Goal: Task Accomplishment & Management: Use online tool/utility

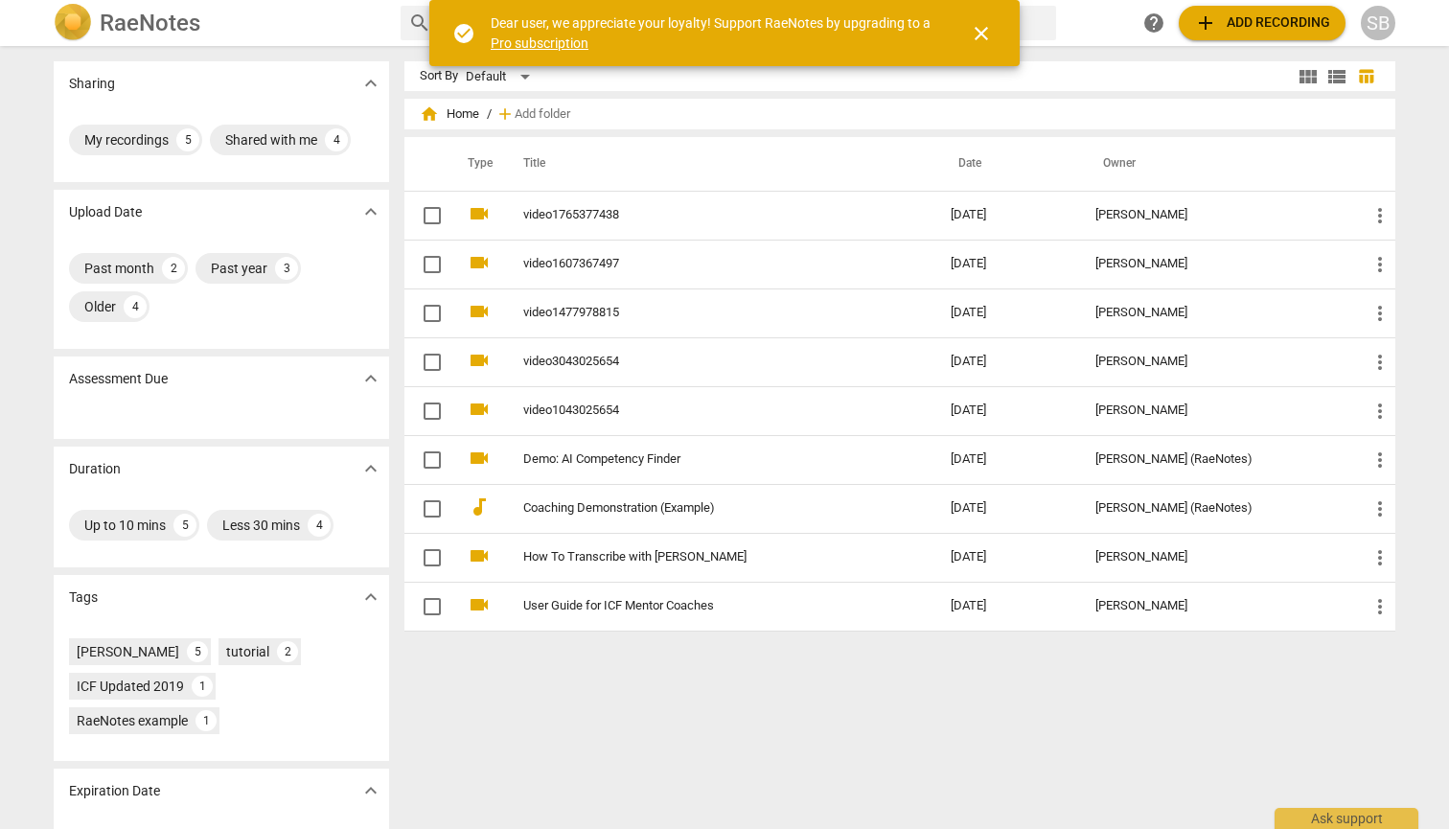
click at [713, 24] on span "add Add recording" at bounding box center [1262, 23] width 136 height 23
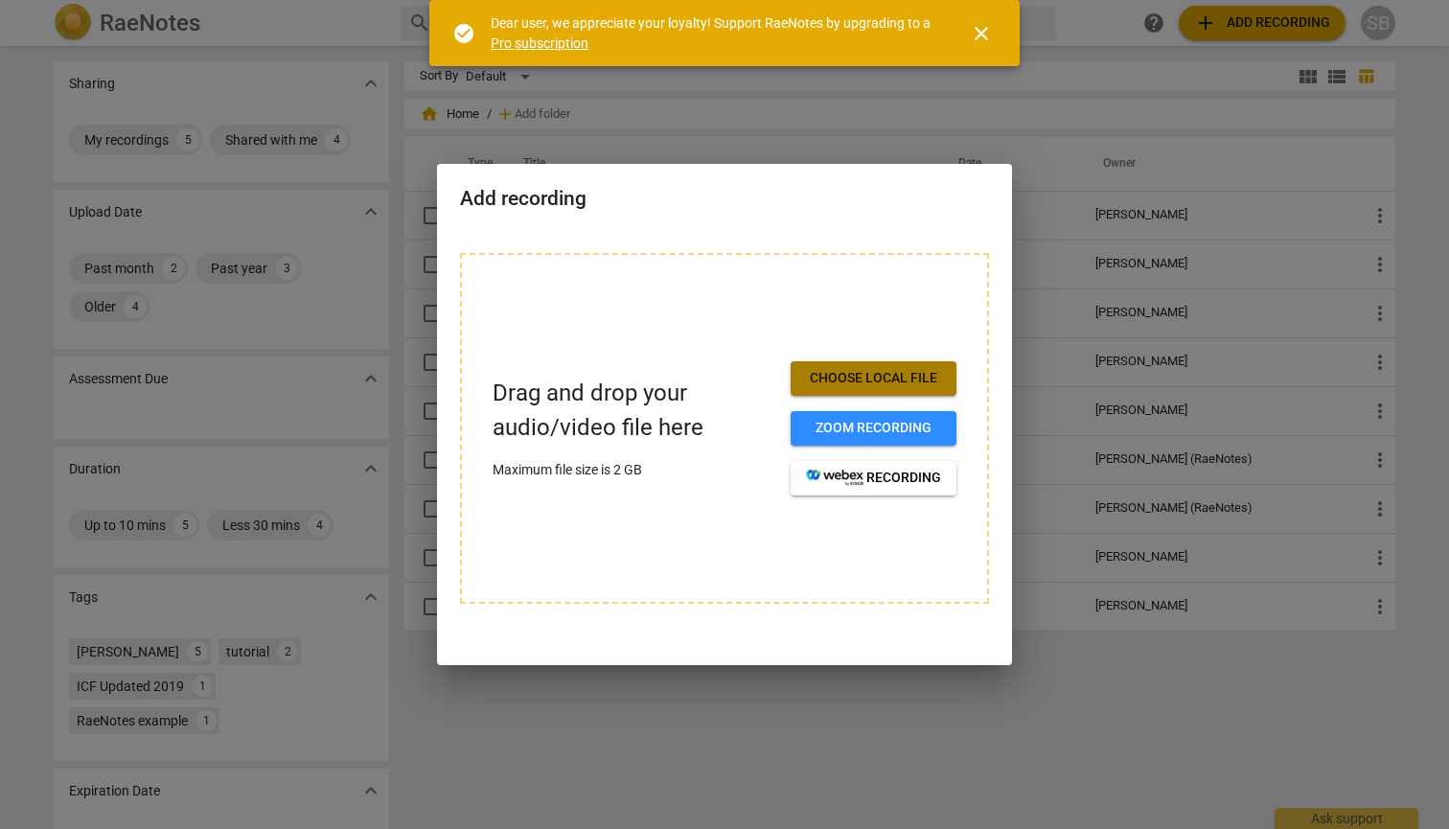
click at [713, 382] on span "Choose local file" at bounding box center [873, 378] width 135 height 19
click at [713, 375] on span "Choose local file" at bounding box center [873, 378] width 135 height 19
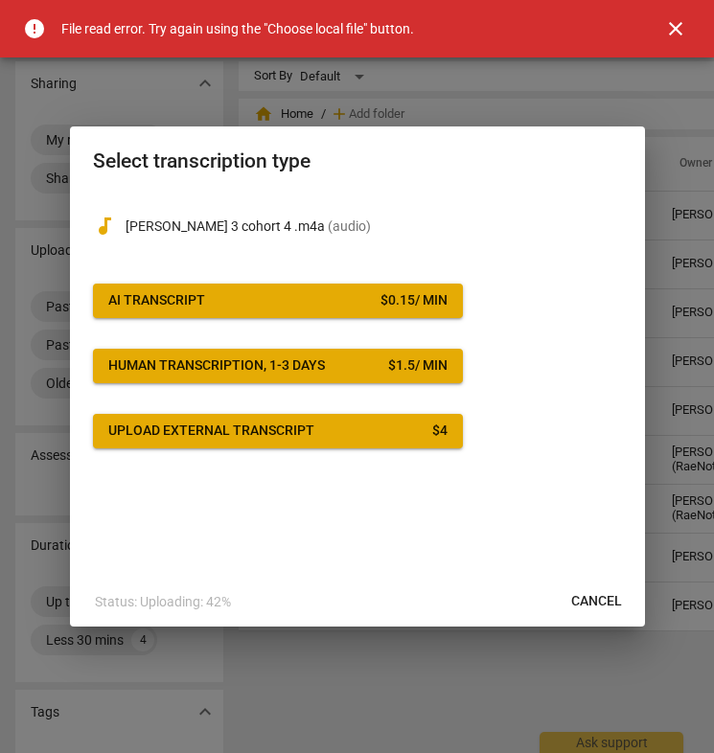
click at [340, 294] on span "AI Transcript $ 0.15 / min" at bounding box center [277, 300] width 339 height 19
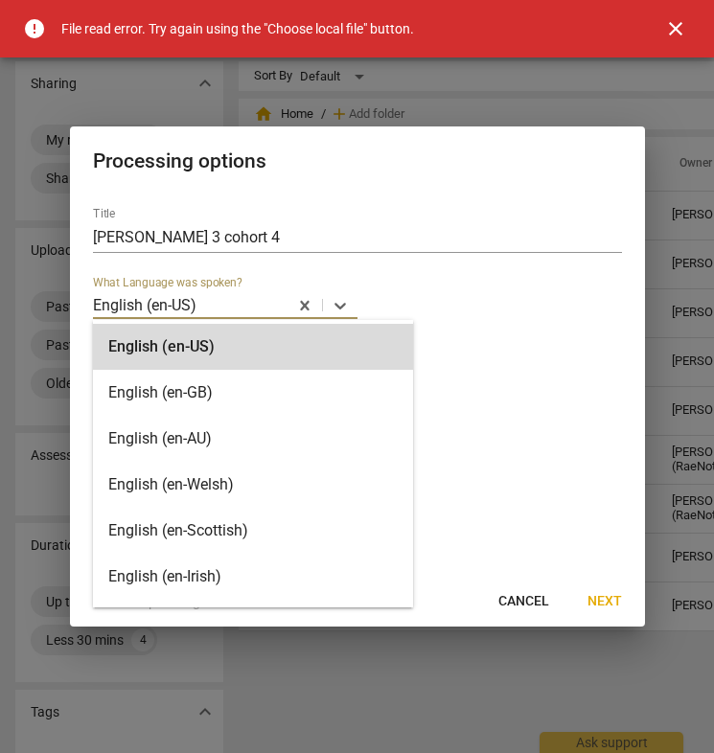
click at [340, 294] on div at bounding box center [340, 305] width 35 height 28
click at [614, 599] on span "Next" at bounding box center [604, 601] width 35 height 19
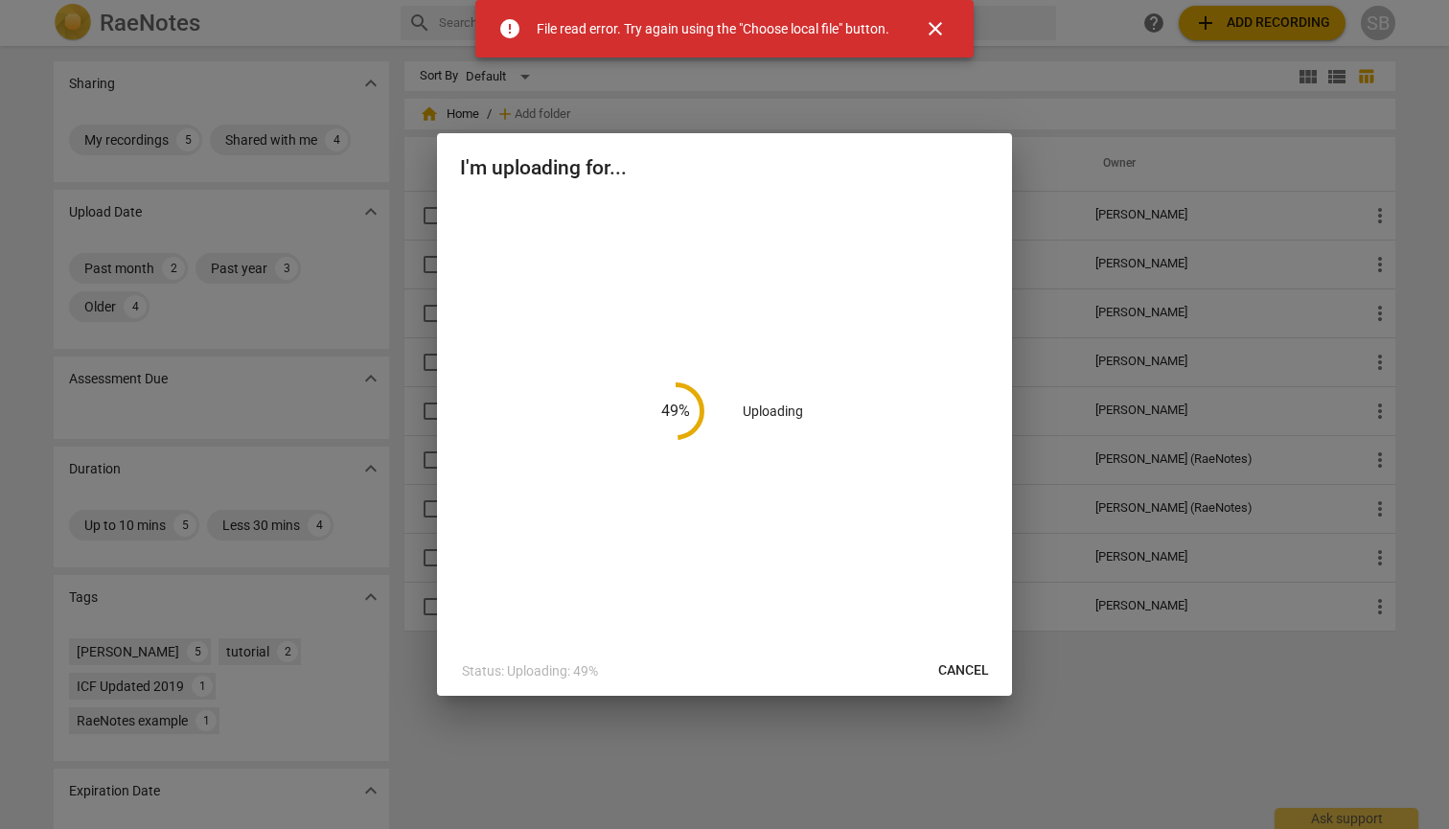
click at [713, 25] on span "close" at bounding box center [935, 28] width 23 height 23
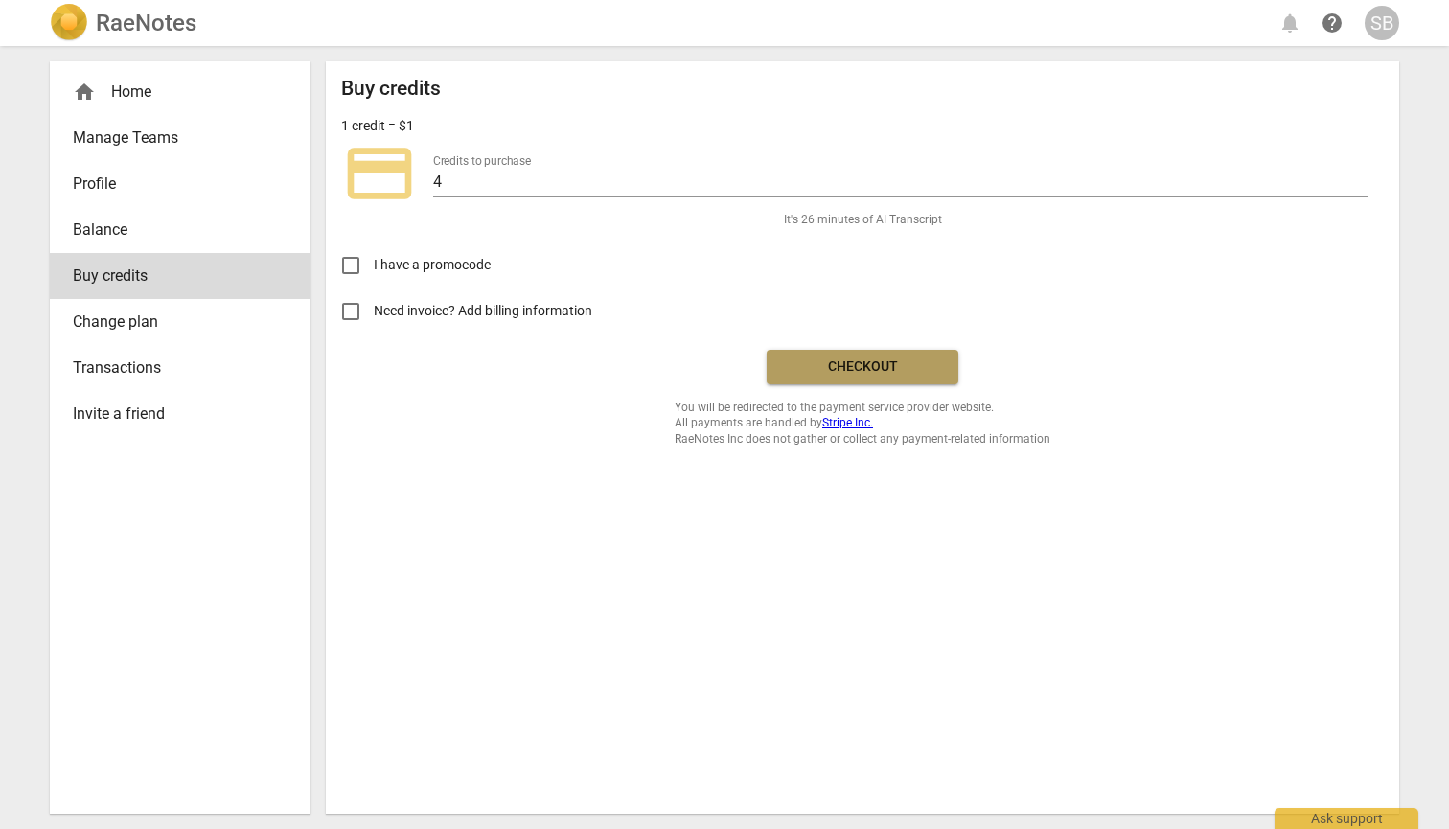
click at [713, 367] on span "Checkout" at bounding box center [862, 366] width 161 height 19
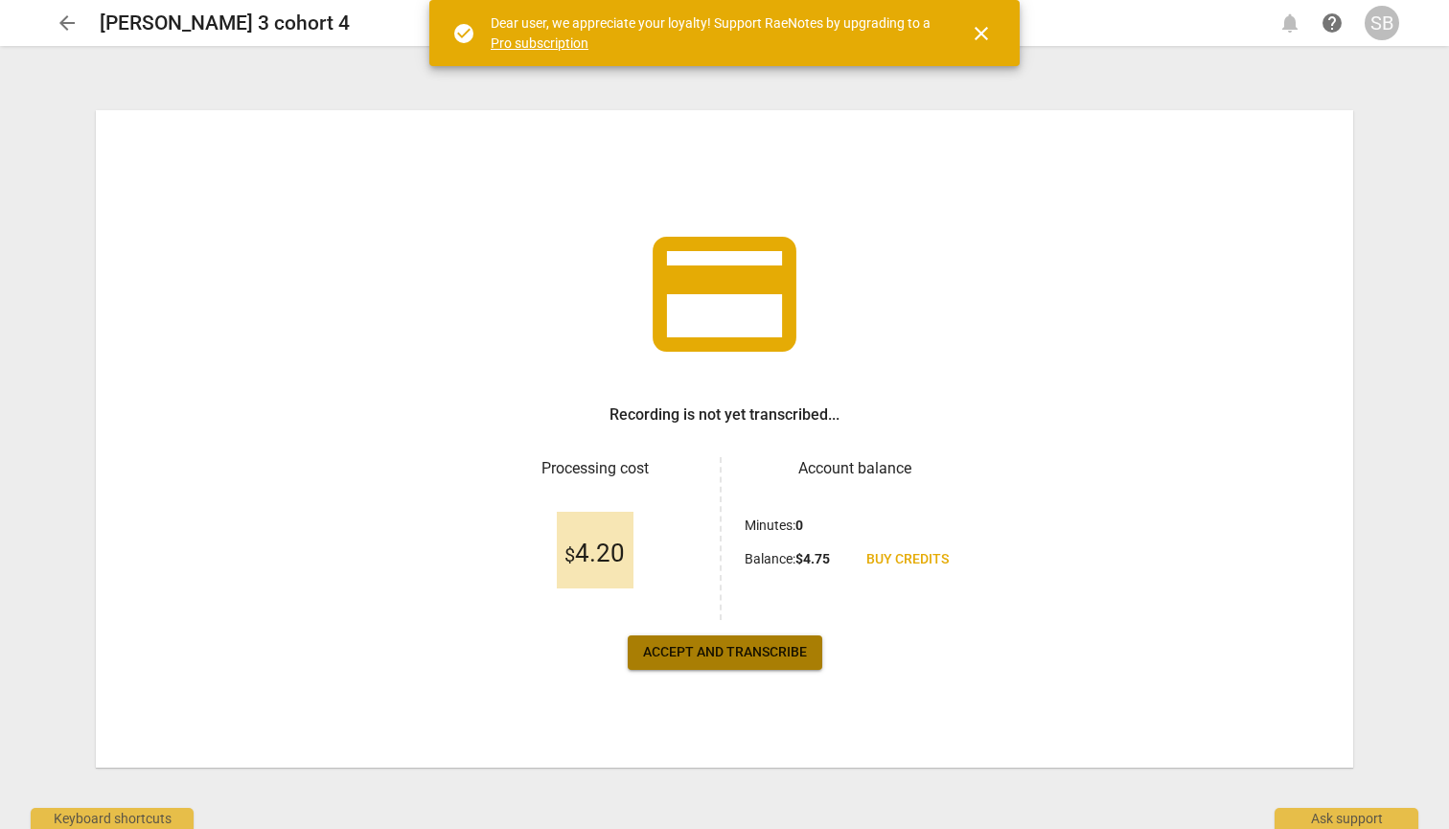
click at [791, 658] on span "Accept and transcribe" at bounding box center [725, 652] width 164 height 19
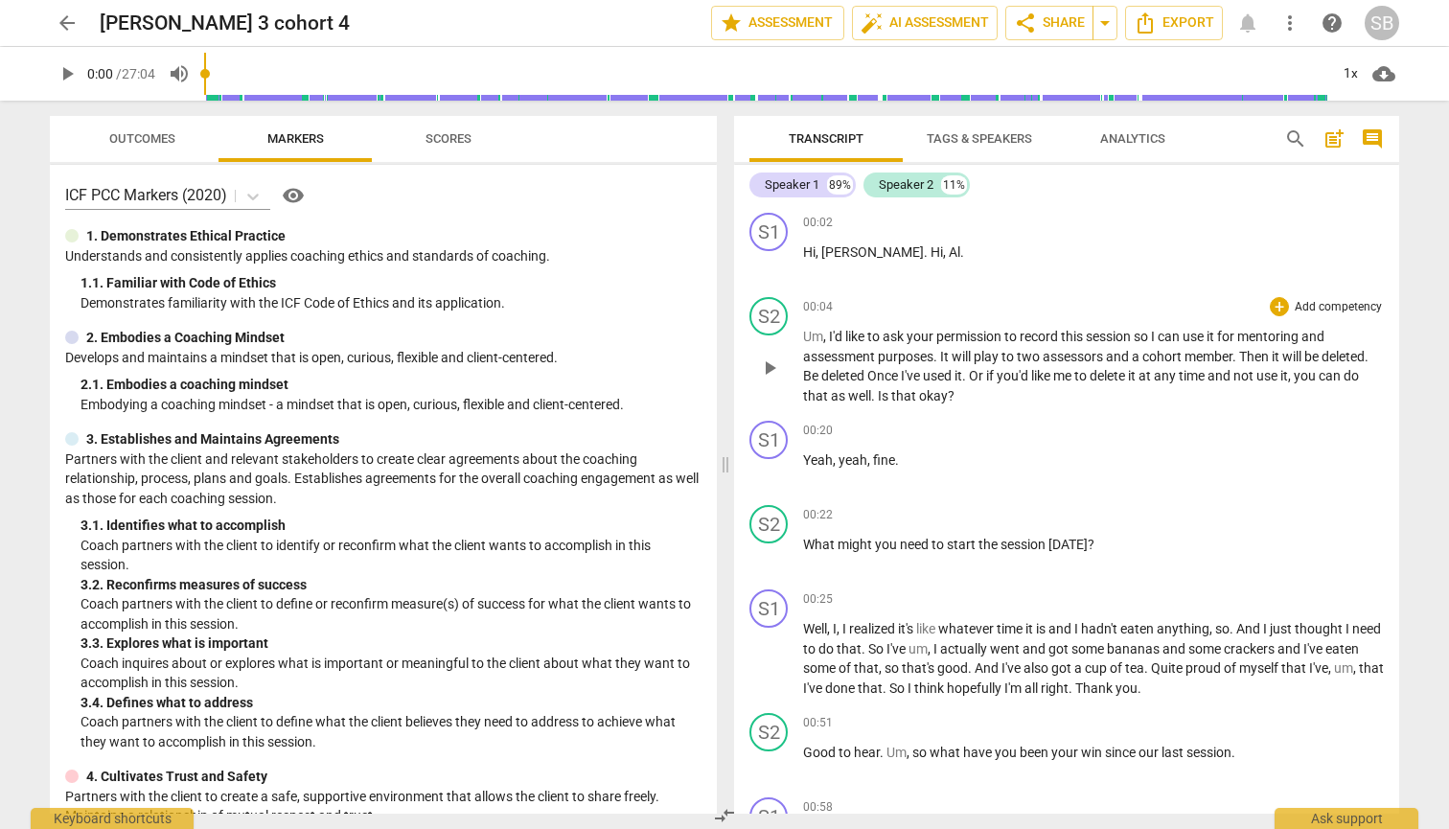
drag, startPoint x: 800, startPoint y: 245, endPoint x: 856, endPoint y: 313, distance: 87.9
click at [856, 313] on div "S1 play_arrow pause 00:02 + Add competency keyboard_arrow_right Hi , Vicki . Hi…" at bounding box center [1066, 509] width 665 height 609
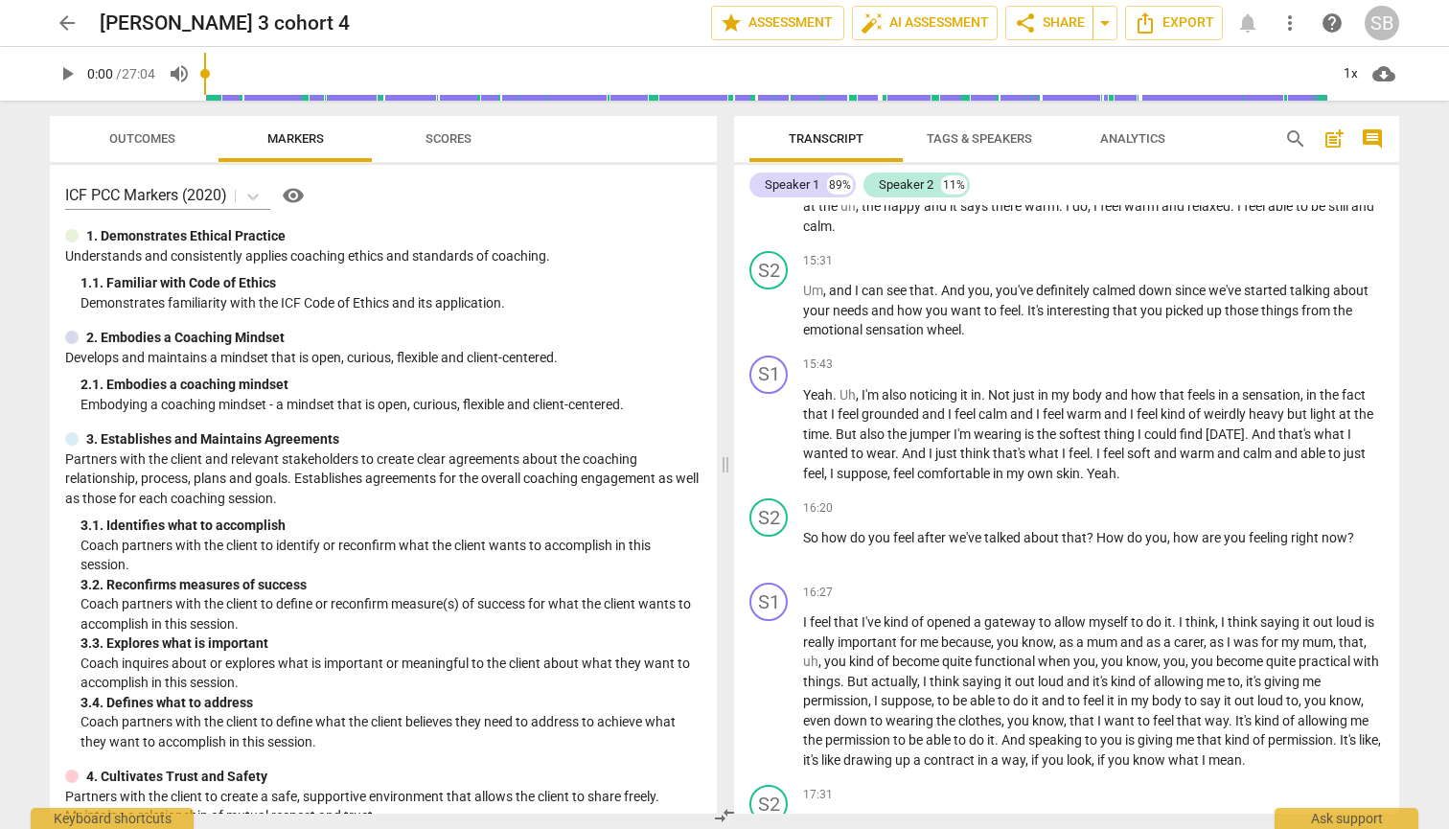
scroll to position [4893, 0]
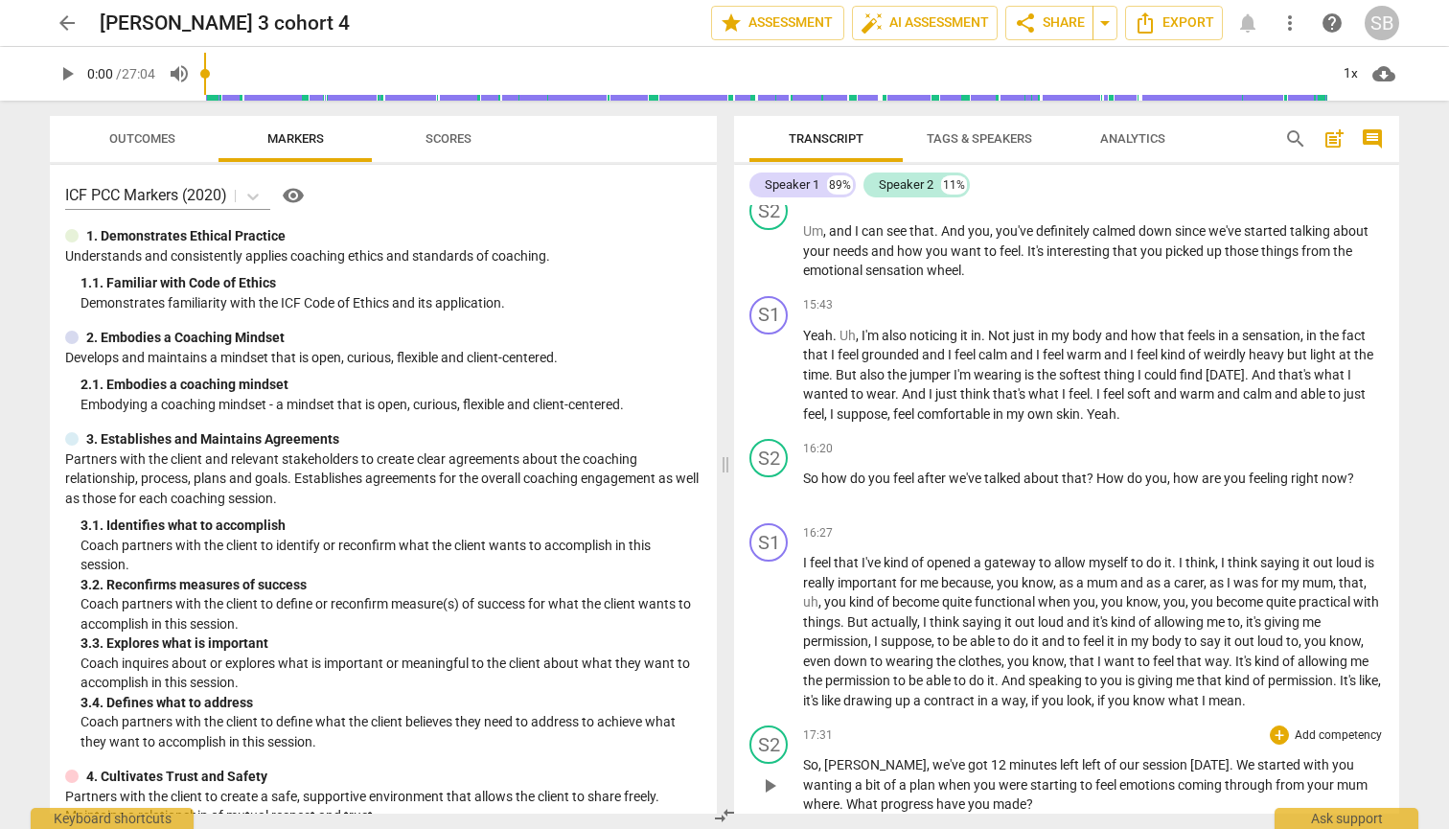
drag, startPoint x: 798, startPoint y: 455, endPoint x: 1030, endPoint y: 735, distance: 363.4
click at [1030, 735] on div "S1 play_arrow pause 00:02 + Add competency keyboard_arrow_right Hi , Vicki . Hi…" at bounding box center [1066, 509] width 665 height 609
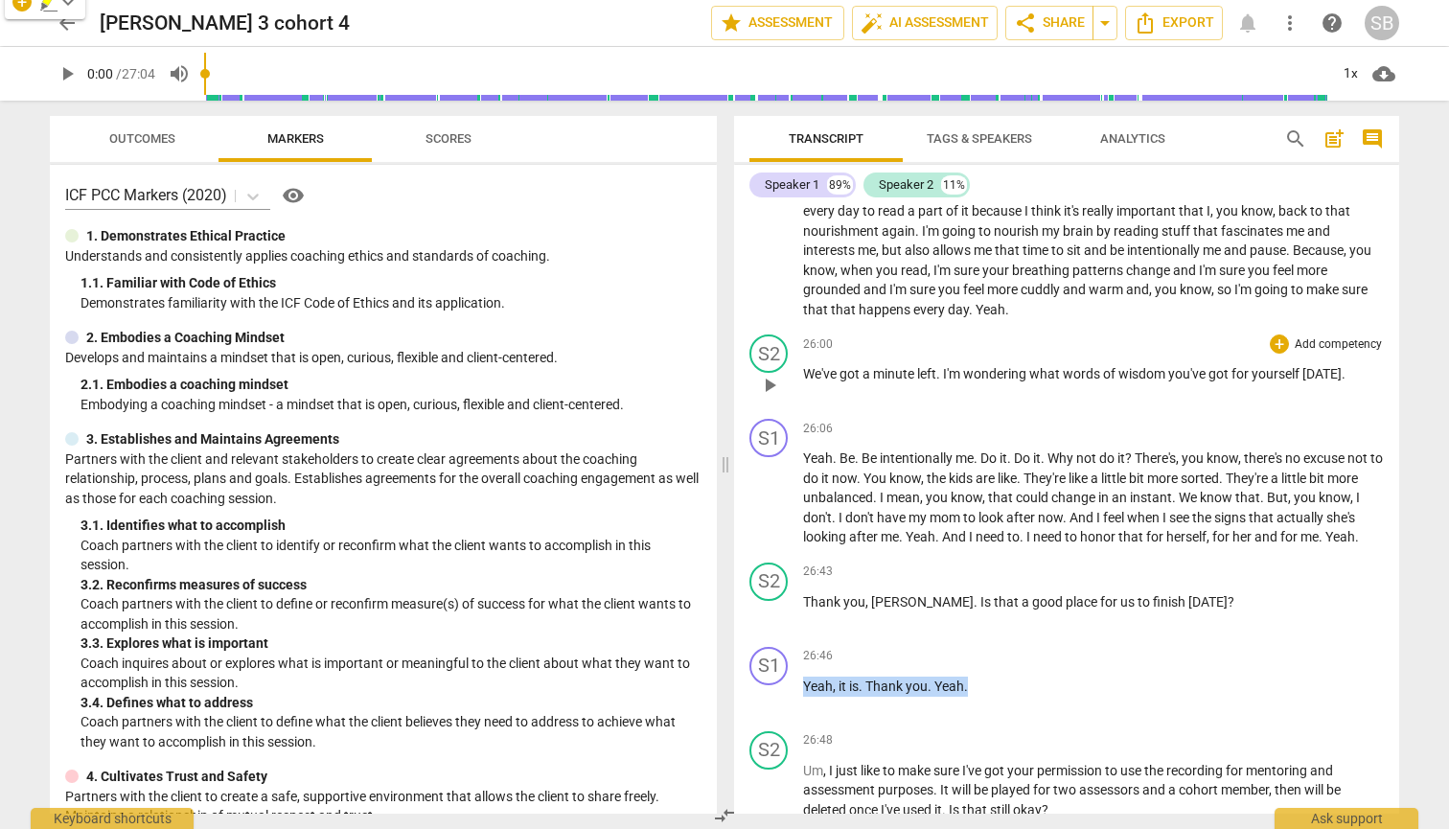
scroll to position [8028, 0]
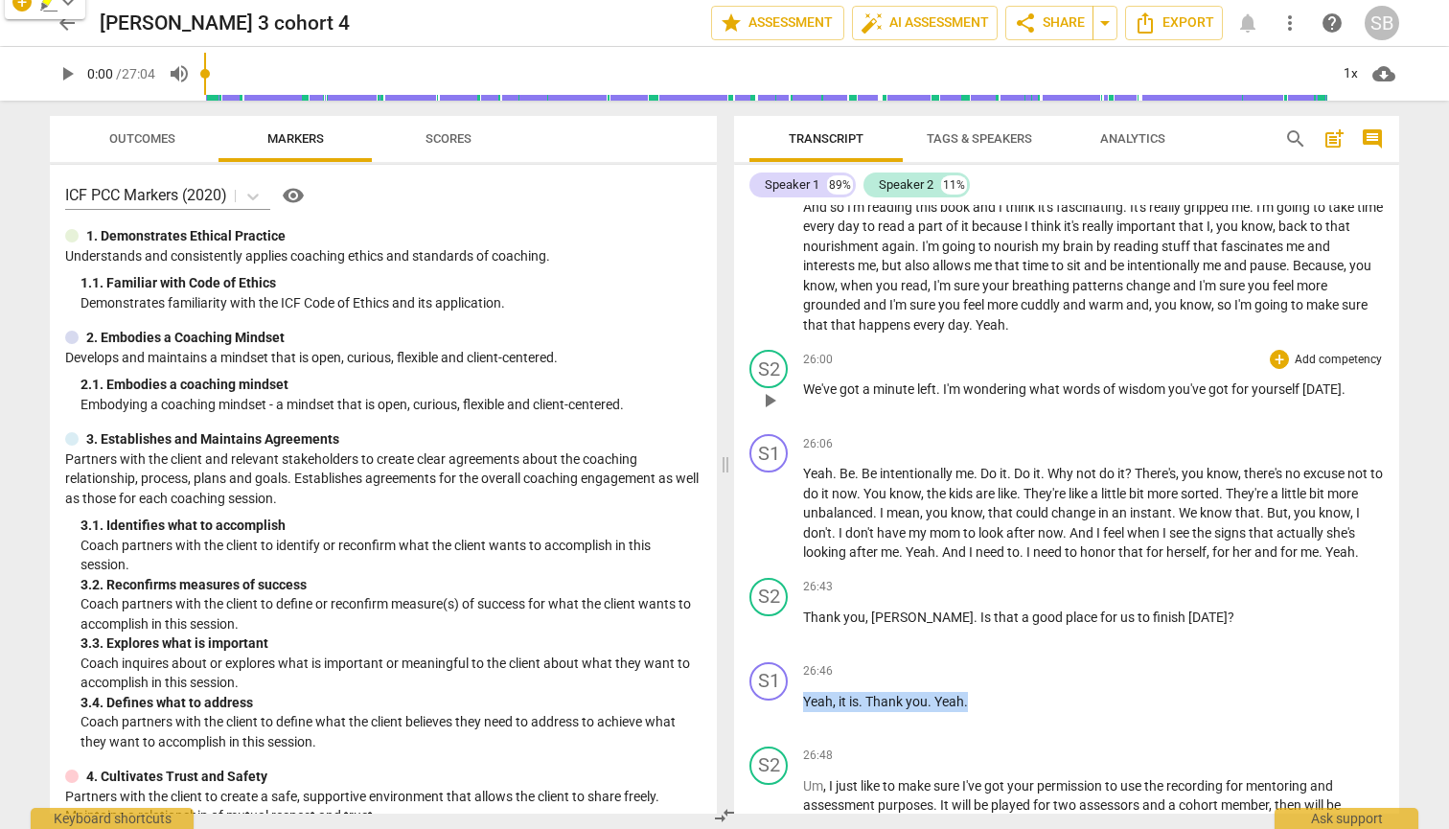
drag, startPoint x: 1001, startPoint y: 435, endPoint x: 922, endPoint y: 271, distance: 181.7
click at [922, 271] on div "S1 play_arrow pause 00:02 + Add competency keyboard_arrow_right Hi , Vicki . Hi…" at bounding box center [1066, 509] width 665 height 609
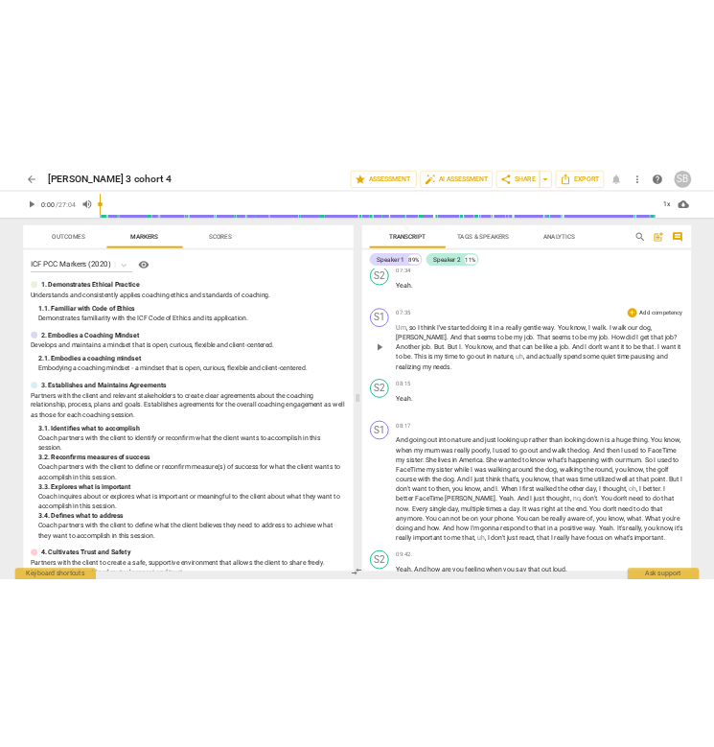
scroll to position [2548, 0]
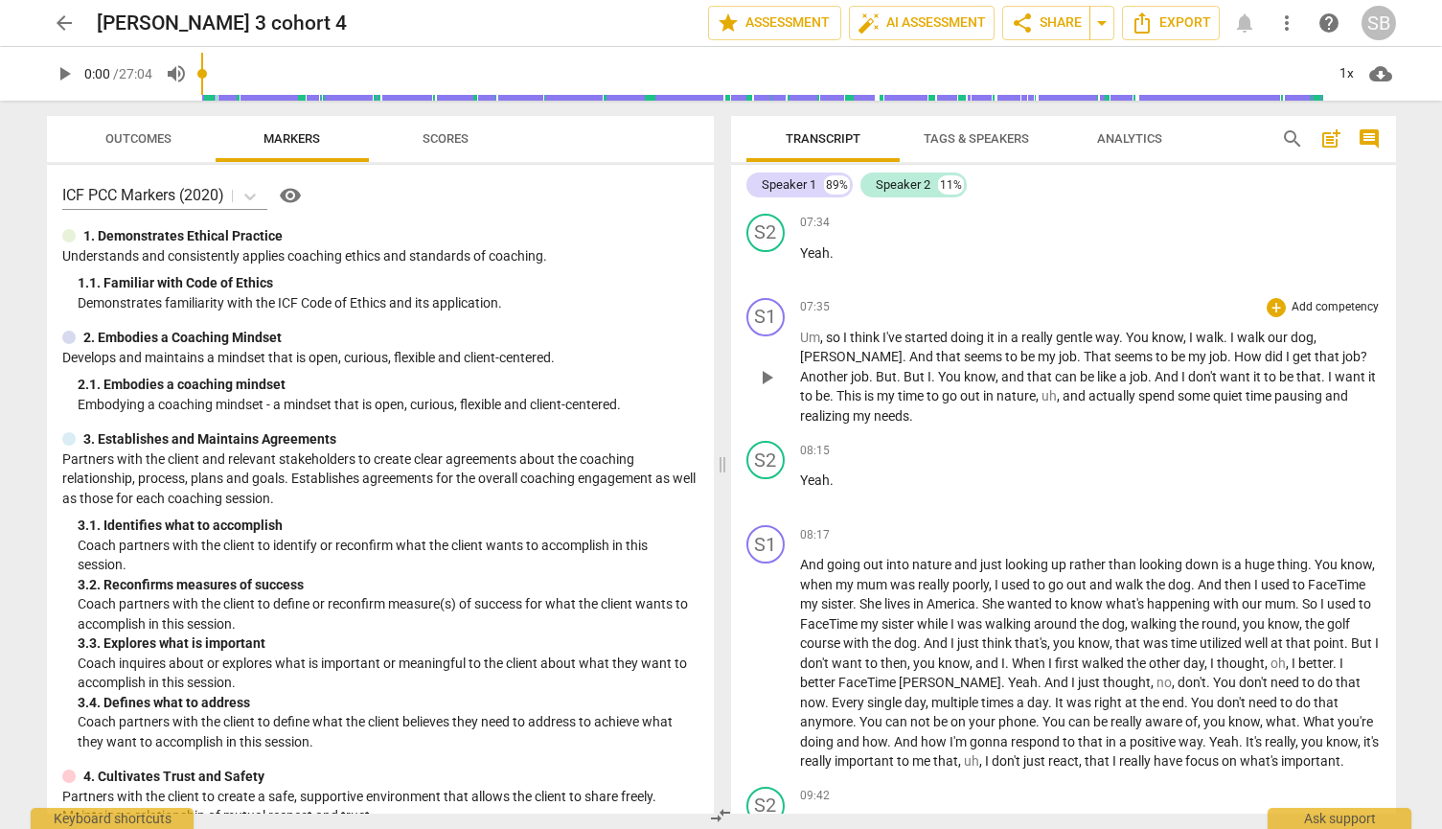
click at [865, 303] on div "07:35 + Add competency keyboard_arrow_right" at bounding box center [1090, 307] width 581 height 19
